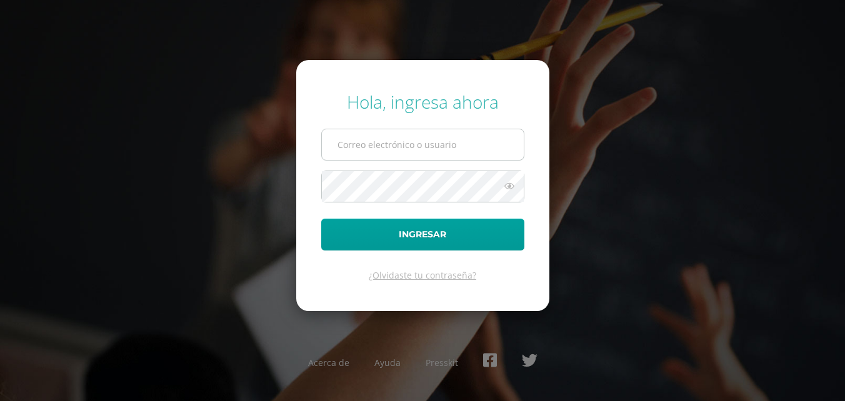
click at [445, 141] on input "text" at bounding box center [423, 144] width 202 height 31
type input "lortiz@colegiost.edu.gt"
click at [321, 219] on button "Ingresar" at bounding box center [422, 235] width 203 height 32
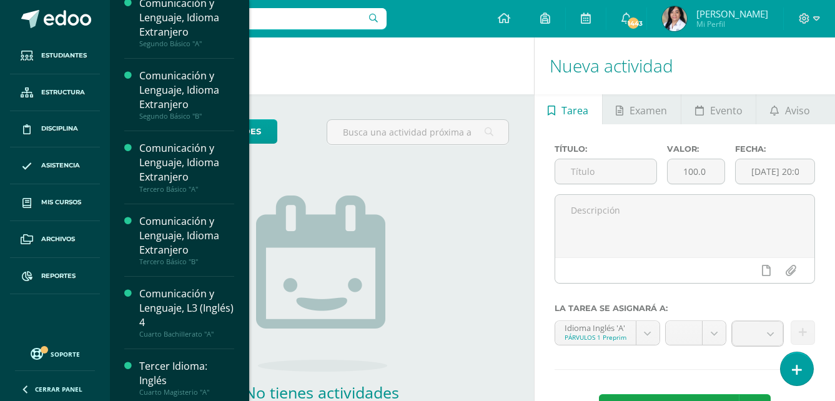
scroll to position [812, 0]
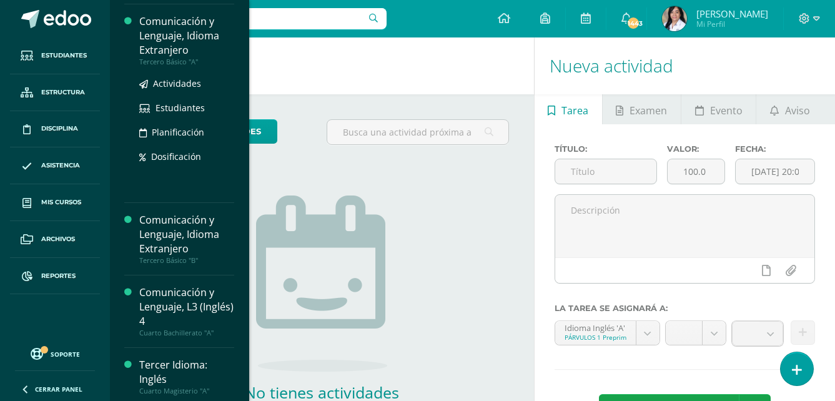
click at [179, 66] on div "Tercero Básico "A"" at bounding box center [186, 61] width 95 height 9
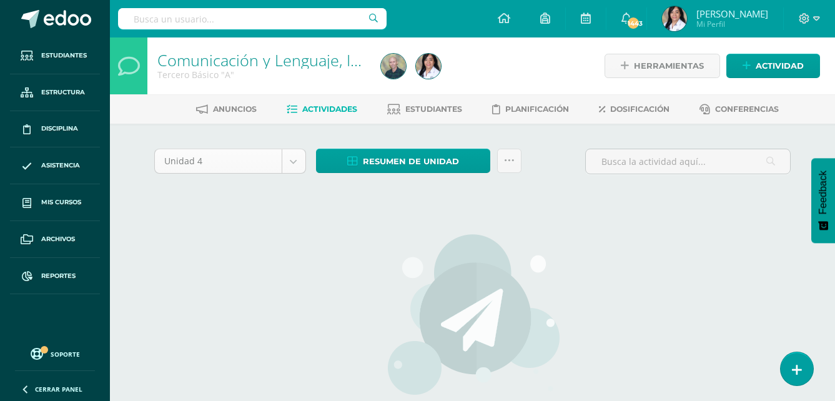
click at [295, 169] on body "Estudiantes Estructura Disciplina Asistencia Mis cursos Archivos Reportes Sopor…" at bounding box center [417, 268] width 835 height 537
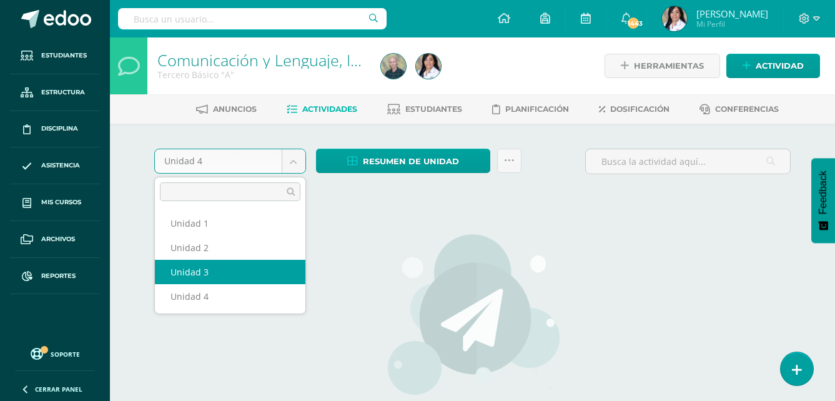
select select "Unidad 3"
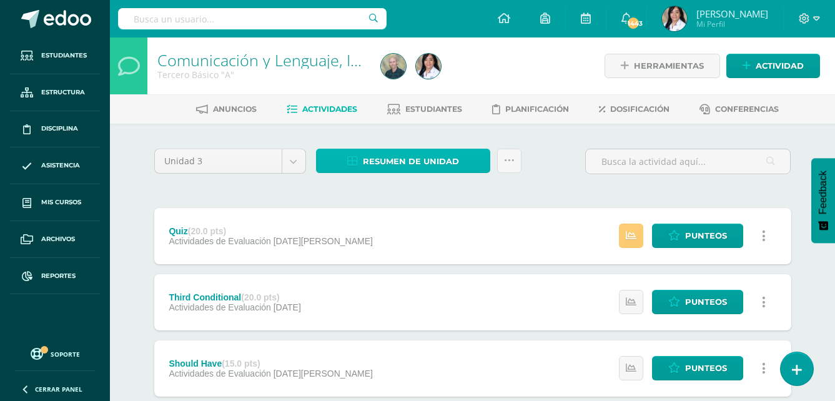
click at [440, 161] on span "Resumen de unidad" at bounding box center [411, 161] width 96 height 23
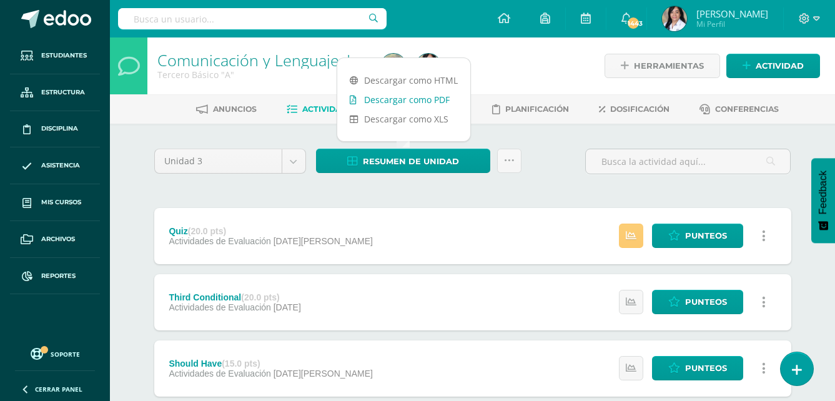
click at [429, 102] on link "Descargar como PDF" at bounding box center [403, 99] width 133 height 19
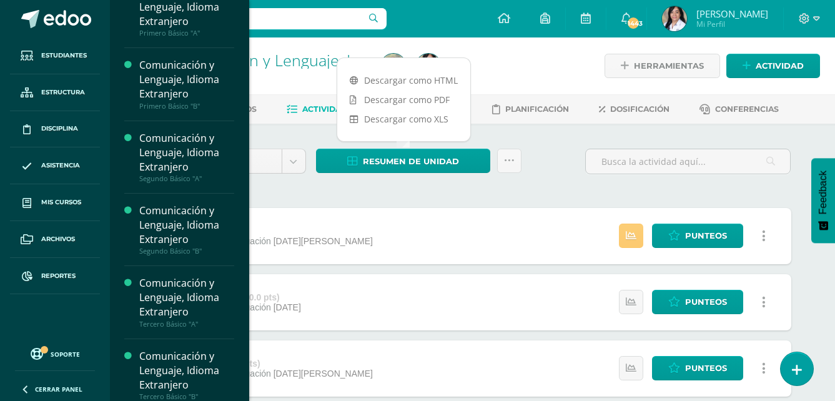
scroll to position [687, 0]
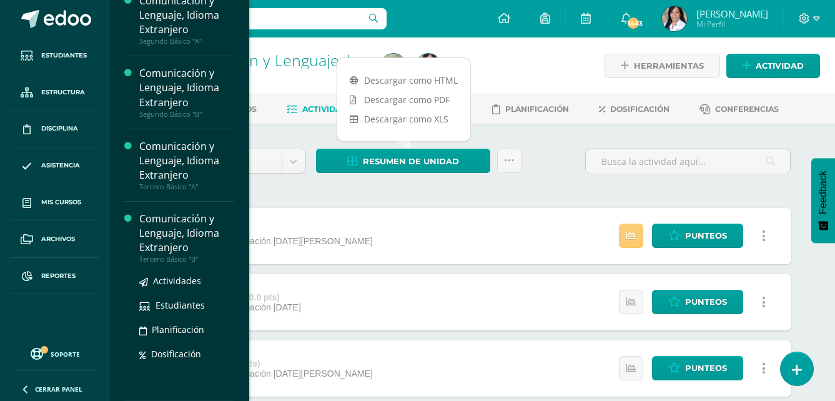
click at [190, 264] on div "Tercero Básico "B"" at bounding box center [186, 259] width 95 height 9
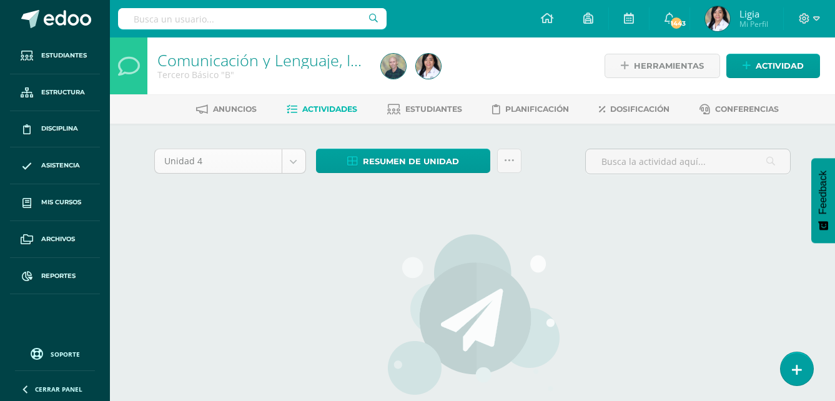
click at [294, 169] on body "Estudiantes Estructura Disciplina Asistencia Mis cursos Archivos Reportes Sopor…" at bounding box center [417, 268] width 835 height 537
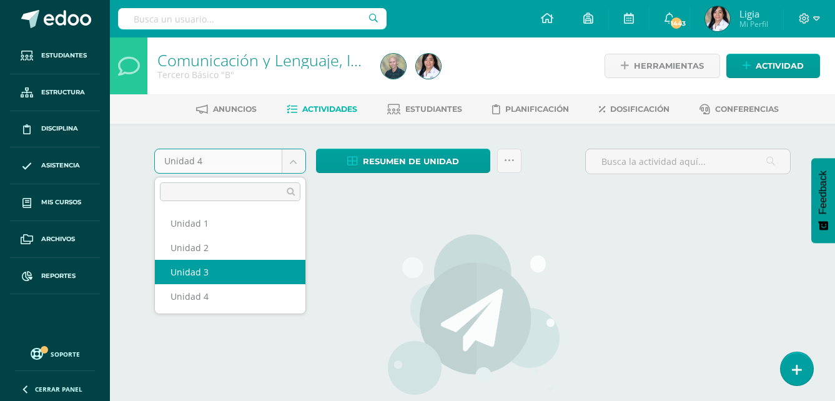
select select "Unidad 3"
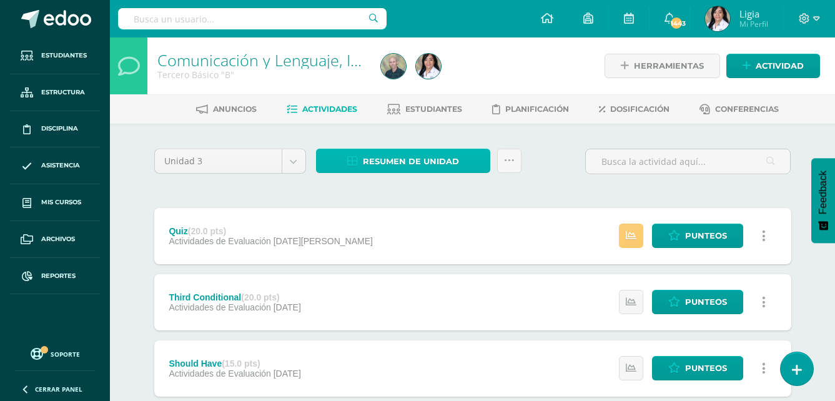
click at [402, 162] on span "Resumen de unidad" at bounding box center [411, 161] width 96 height 23
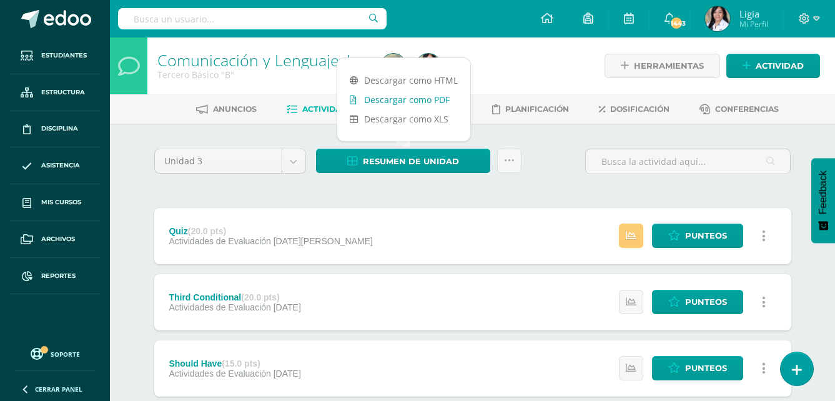
click at [415, 101] on link "Descargar como PDF" at bounding box center [403, 99] width 133 height 19
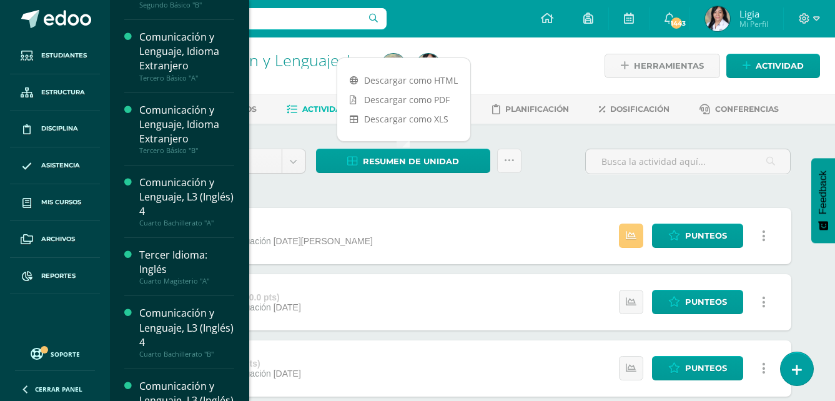
scroll to position [934, 0]
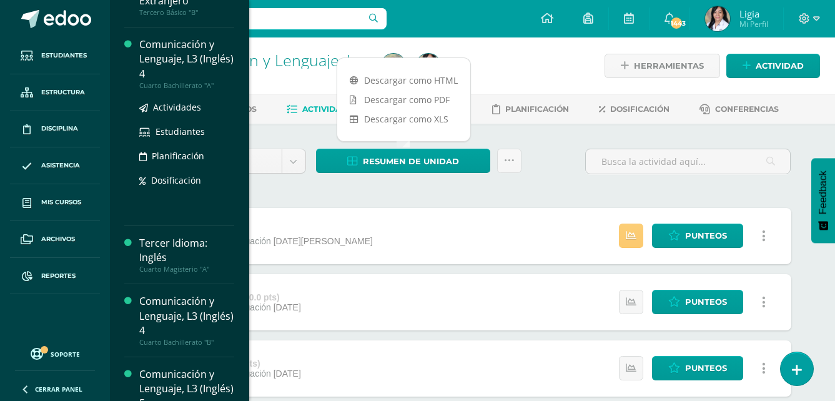
click at [203, 90] on div "Cuarto Bachillerato "A"" at bounding box center [186, 85] width 95 height 9
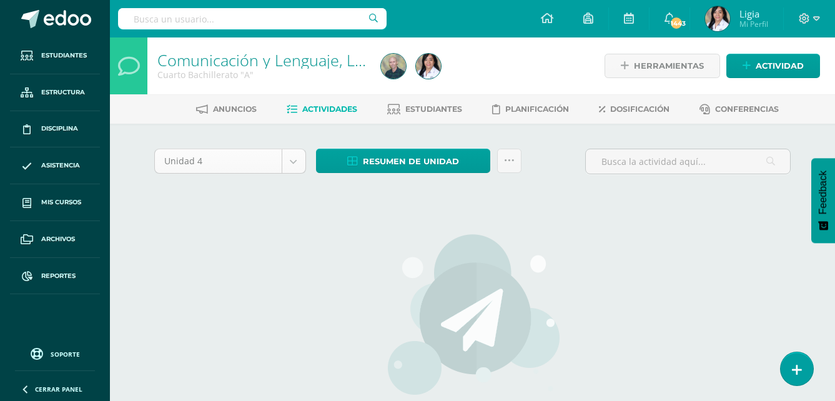
click at [298, 167] on body "Estudiantes Estructura Disciplina Asistencia Mis cursos Archivos Reportes Sopor…" at bounding box center [417, 268] width 835 height 537
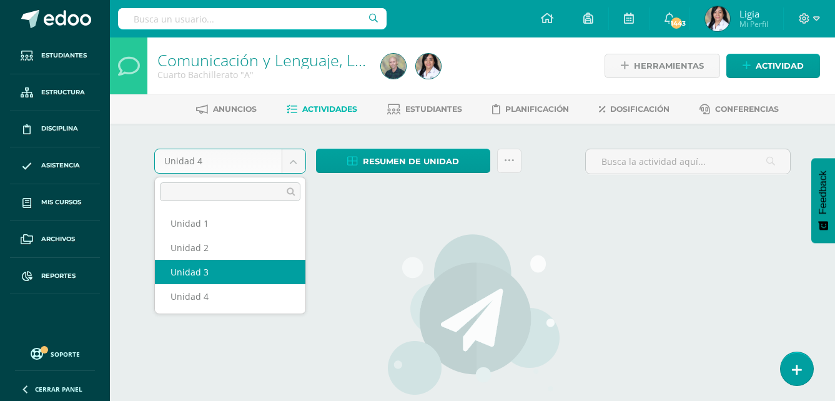
select select "Unidad 3"
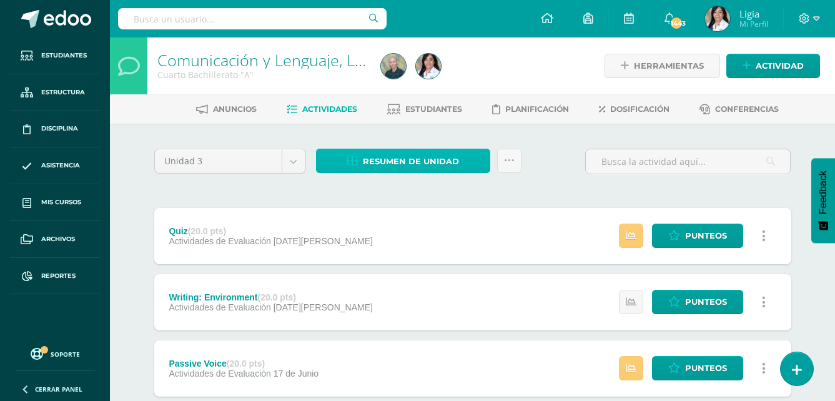
click at [447, 162] on span "Resumen de unidad" at bounding box center [411, 161] width 96 height 23
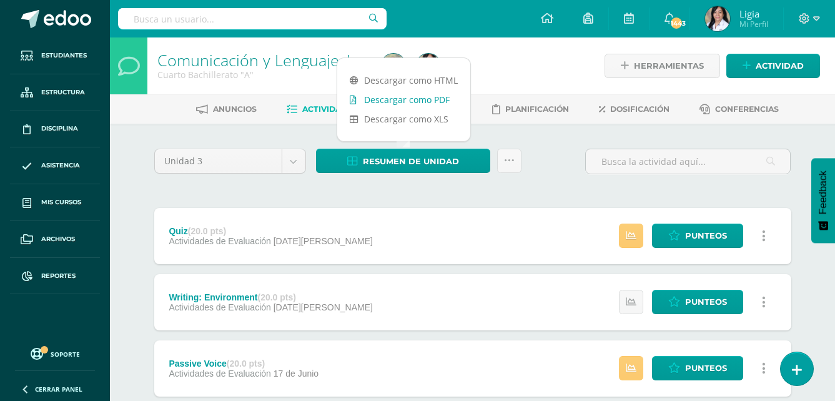
click at [445, 104] on link "Descargar como PDF" at bounding box center [403, 99] width 133 height 19
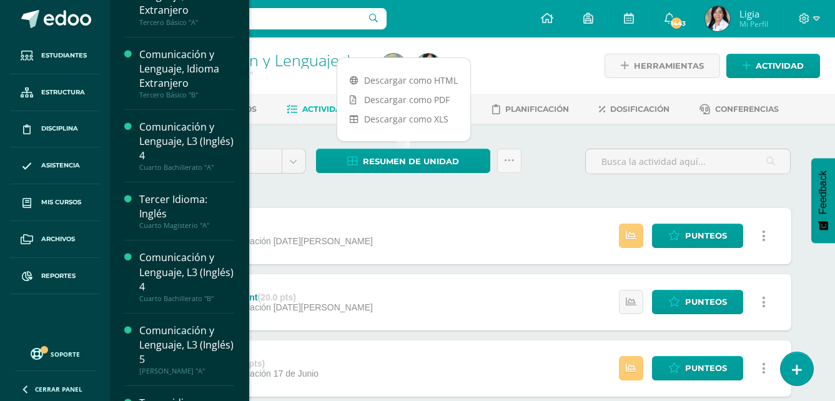
scroll to position [999, 0]
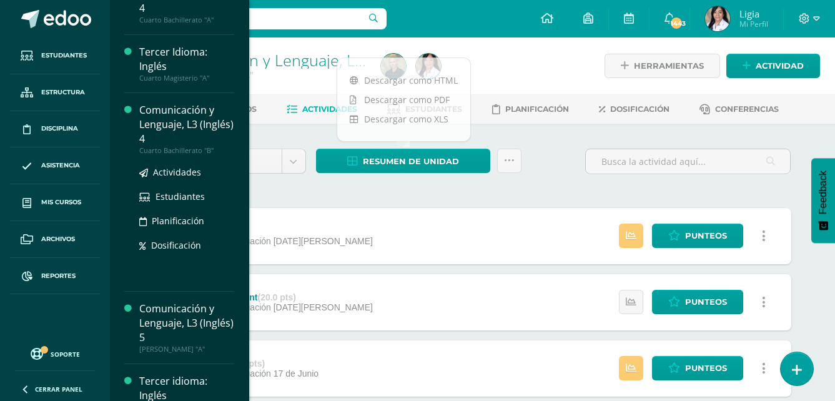
click at [204, 155] on div "Cuarto Bachillerato "B"" at bounding box center [186, 150] width 95 height 9
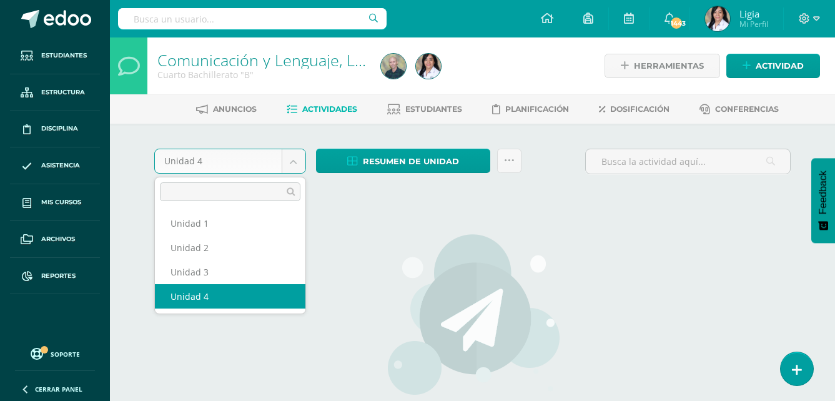
click at [298, 164] on body "Estudiantes Estructura Disciplina Asistencia Mis cursos Archivos Reportes Sopor…" at bounding box center [417, 268] width 835 height 537
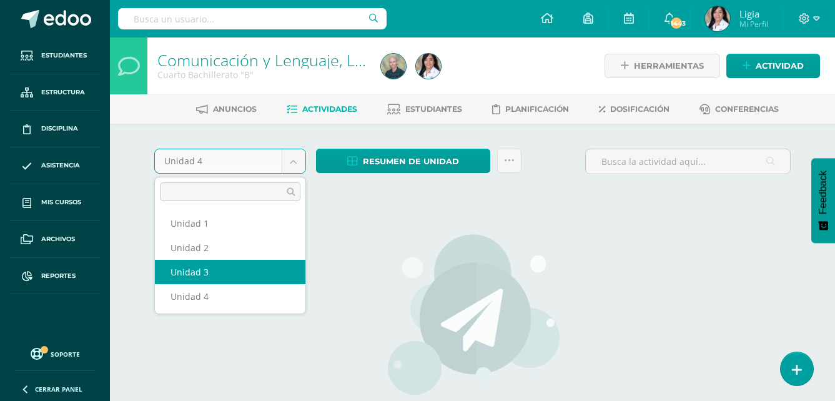
select select "Unidad 3"
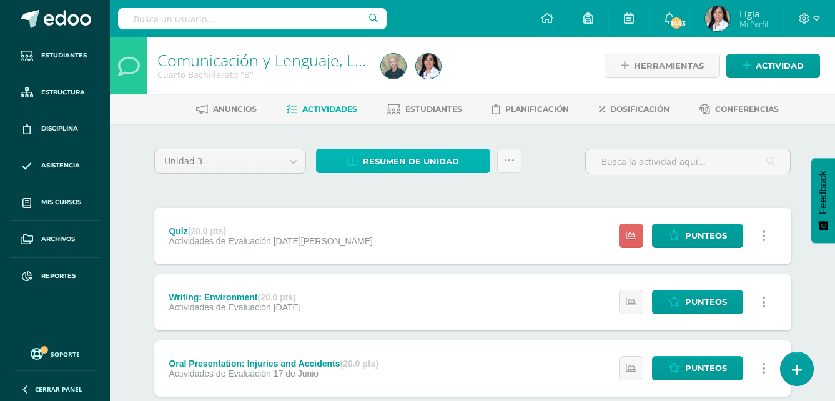
click at [384, 165] on span "Resumen de unidad" at bounding box center [411, 161] width 96 height 23
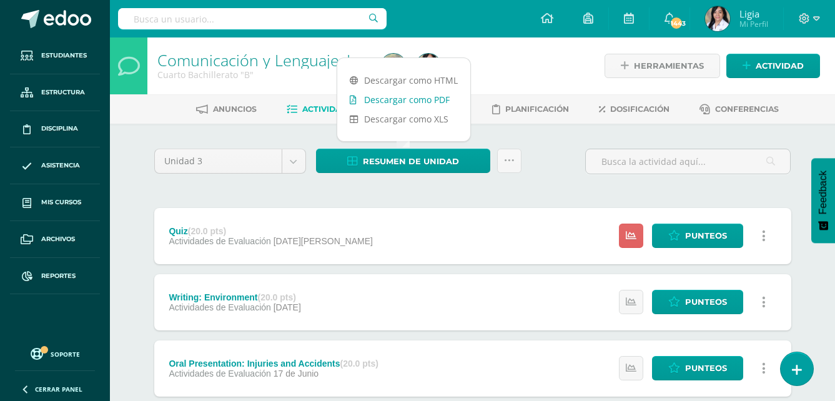
click at [407, 99] on link "Descargar como PDF" at bounding box center [403, 99] width 133 height 19
click at [441, 102] on link "Descargar como PDF" at bounding box center [403, 99] width 133 height 19
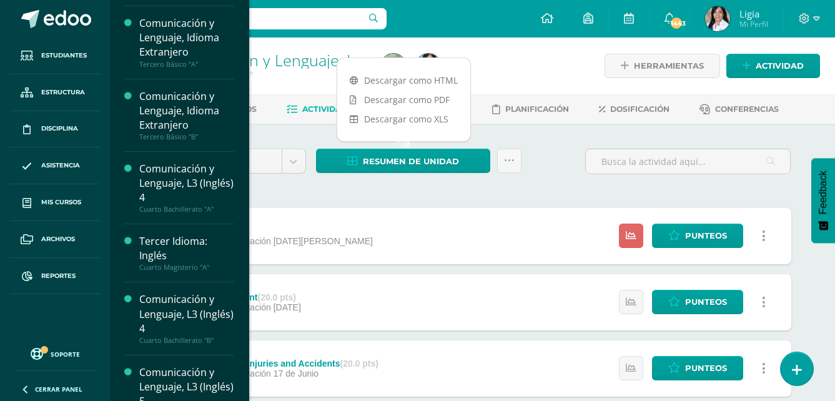
scroll to position [1061, 0]
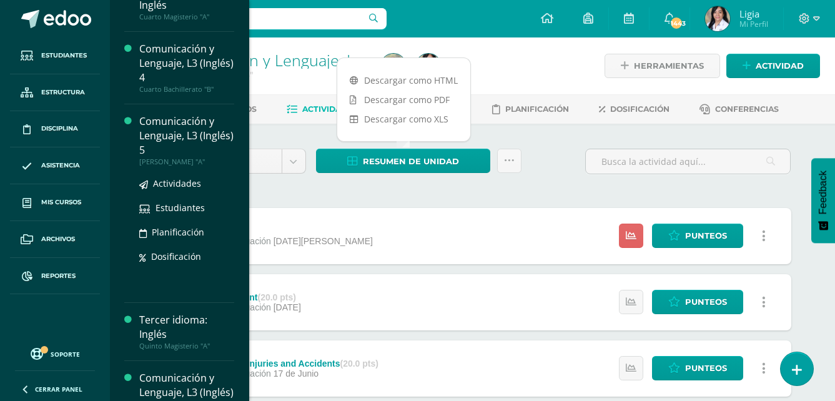
click at [196, 166] on div "[PERSON_NAME] "A"" at bounding box center [186, 161] width 95 height 9
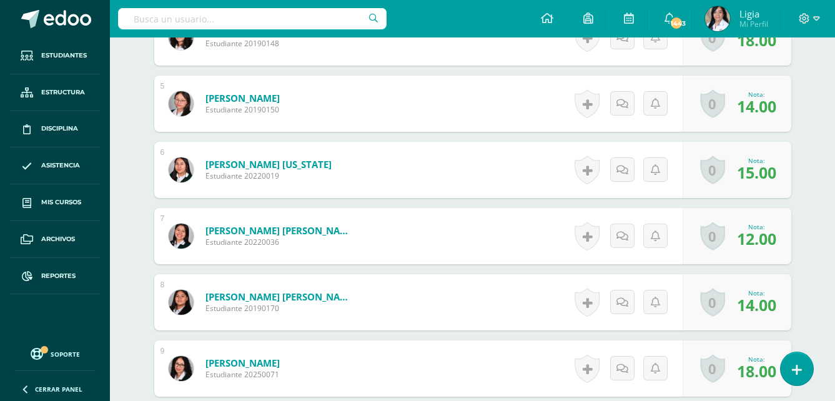
scroll to position [813, 0]
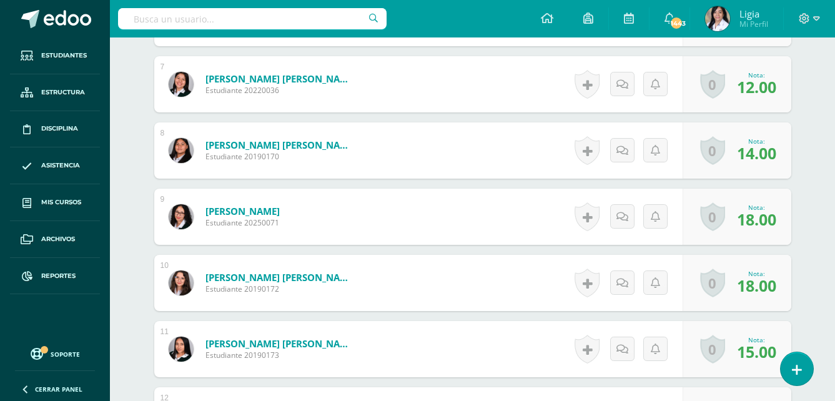
click at [772, 290] on span "18.00" at bounding box center [756, 285] width 39 height 21
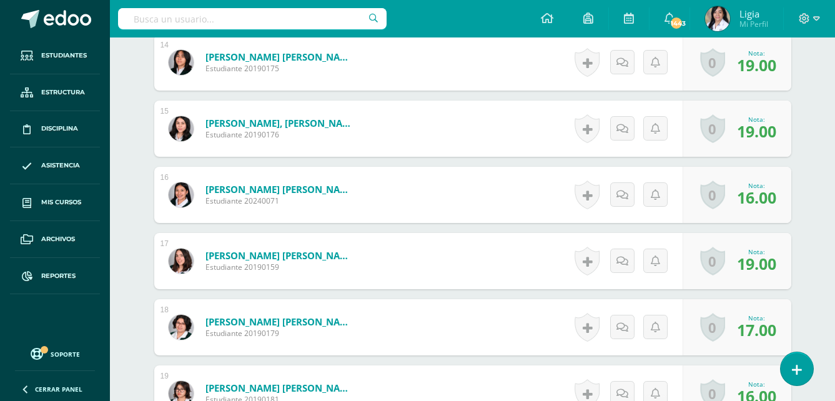
scroll to position [1299, 0]
drag, startPoint x: 759, startPoint y: 270, endPoint x: 755, endPoint y: 264, distance: 7.1
click at [759, 270] on span "19.00" at bounding box center [756, 262] width 39 height 21
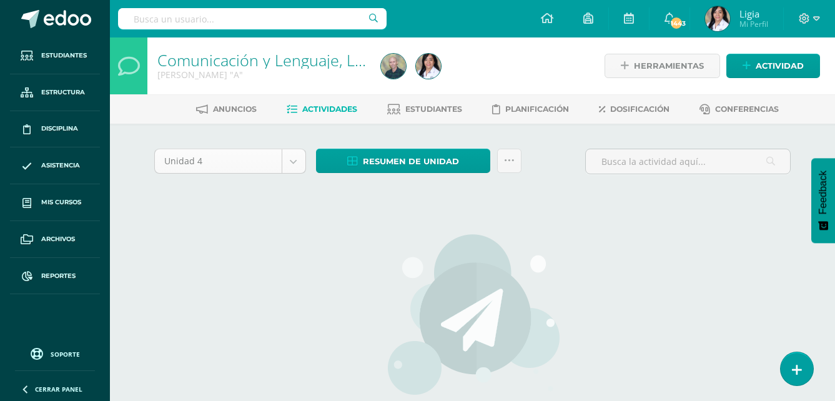
click at [292, 164] on body "Estudiantes Estructura Disciplina Asistencia Mis cursos Archivos Reportes Sopor…" at bounding box center [417, 268] width 835 height 537
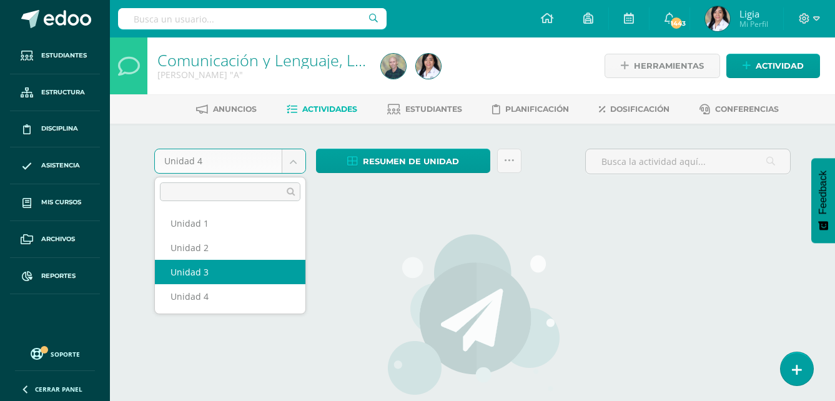
select select "Unidad 3"
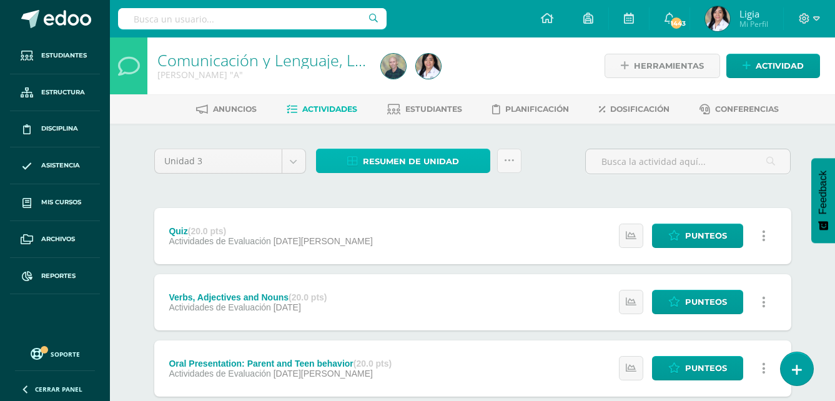
click at [403, 157] on span "Resumen de unidad" at bounding box center [411, 161] width 96 height 23
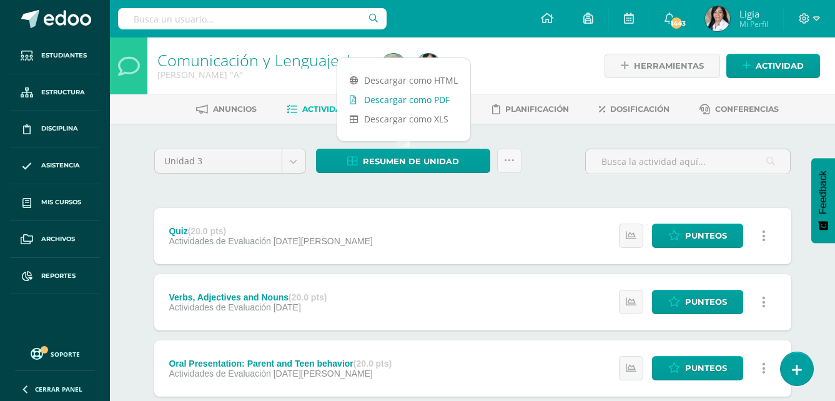
click at [433, 104] on link "Descargar como PDF" at bounding box center [403, 99] width 133 height 19
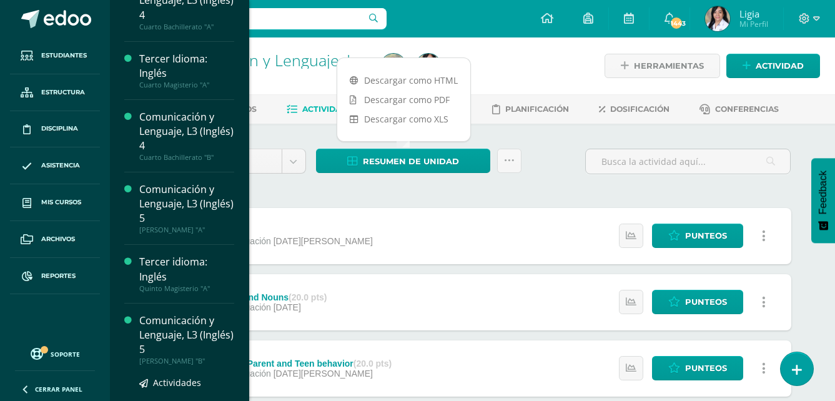
scroll to position [1172, 0]
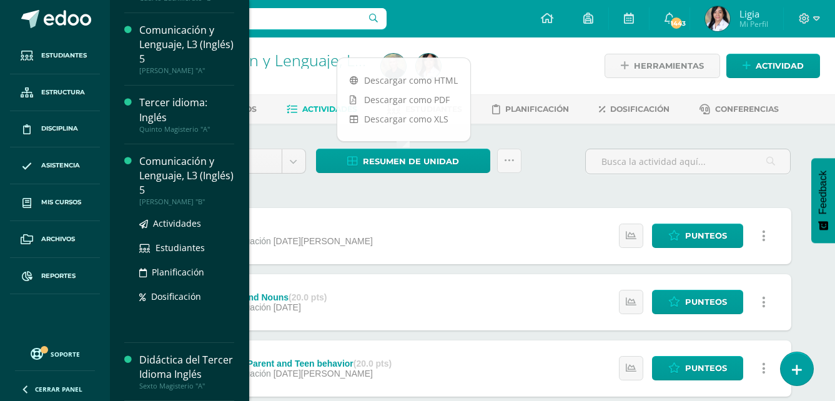
click at [202, 206] on div "[PERSON_NAME] "B"" at bounding box center [186, 201] width 95 height 9
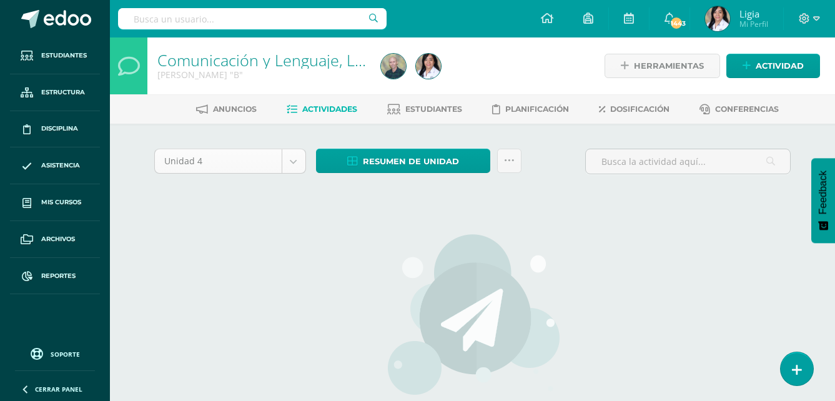
click at [299, 169] on body "Estudiantes Estructura Disciplina Asistencia Mis cursos Archivos Reportes Sopor…" at bounding box center [417, 268] width 835 height 537
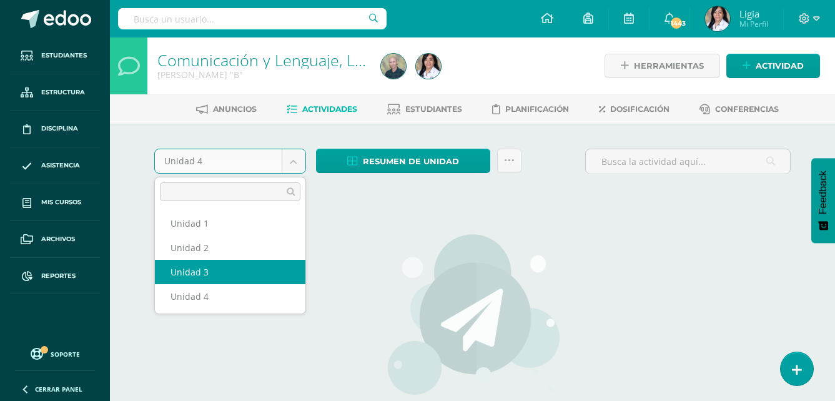
select select "Unidad 3"
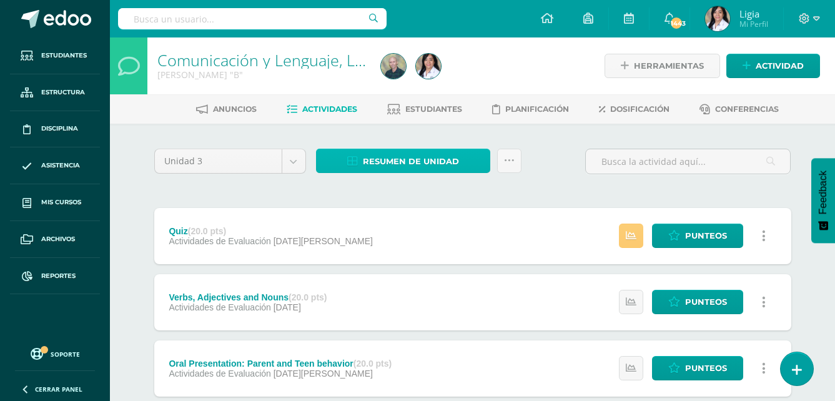
click at [397, 164] on span "Resumen de unidad" at bounding box center [411, 161] width 96 height 23
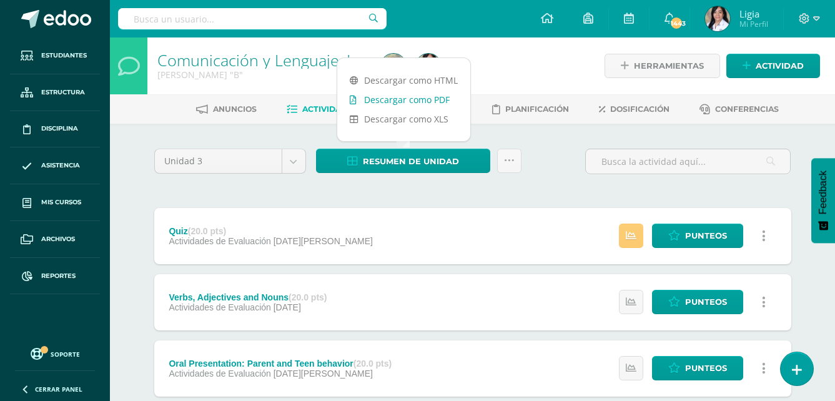
click at [422, 99] on link "Descargar como PDF" at bounding box center [403, 99] width 133 height 19
click at [540, 181] on div "Unidad 3 Unidad 1 Unidad 2 Unidad 3 Unidad 4 Resumen de unidad Enviar punteos a…" at bounding box center [472, 167] width 647 height 36
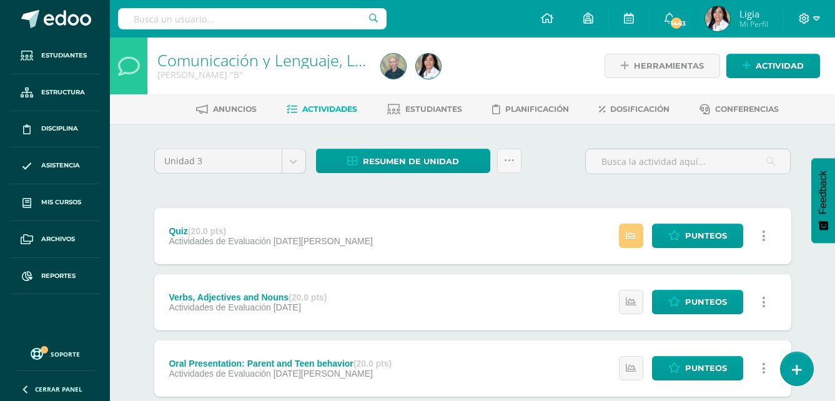
click at [817, 16] on icon at bounding box center [816, 18] width 7 height 11
click at [783, 92] on link "Cerrar sesión" at bounding box center [770, 85] width 99 height 18
